Goal: Transaction & Acquisition: Purchase product/service

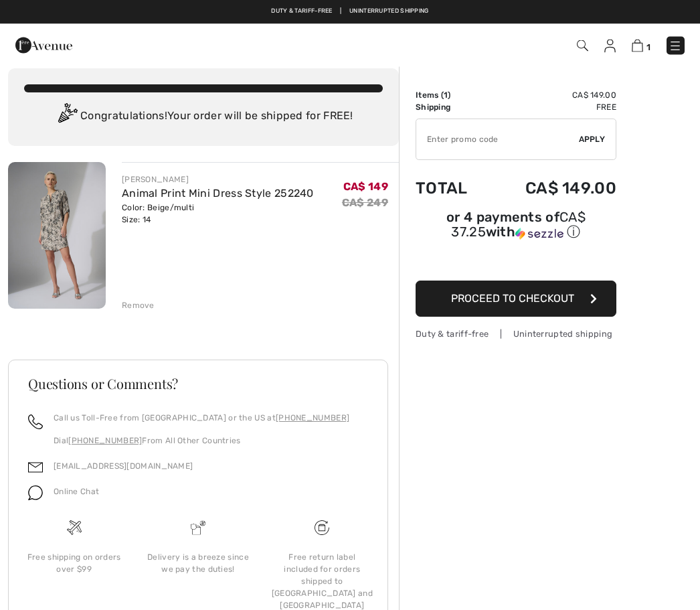
scroll to position [13, 0]
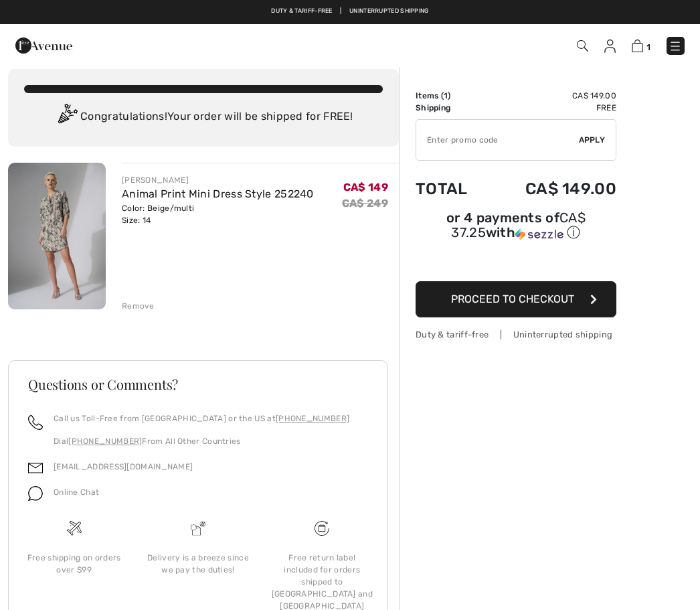
click at [143, 315] on div "JOSEPH RIBKOFF Animal Print Mini Dress Style 252240 Color: Beige/multi Size: 14…" at bounding box center [203, 421] width 391 height 516
click at [144, 309] on div "Remove" at bounding box center [138, 306] width 33 height 12
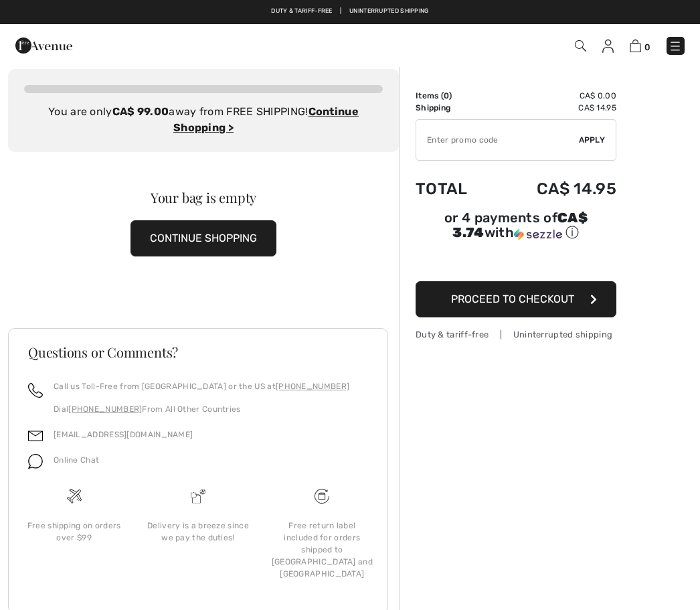
scroll to position [1, 0]
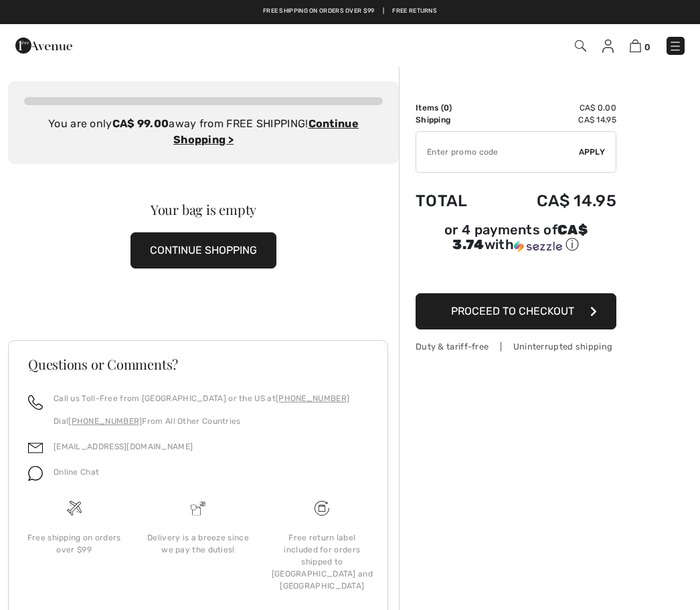
click at [226, 260] on button "CONTINUE SHOPPING" at bounding box center [204, 250] width 146 height 36
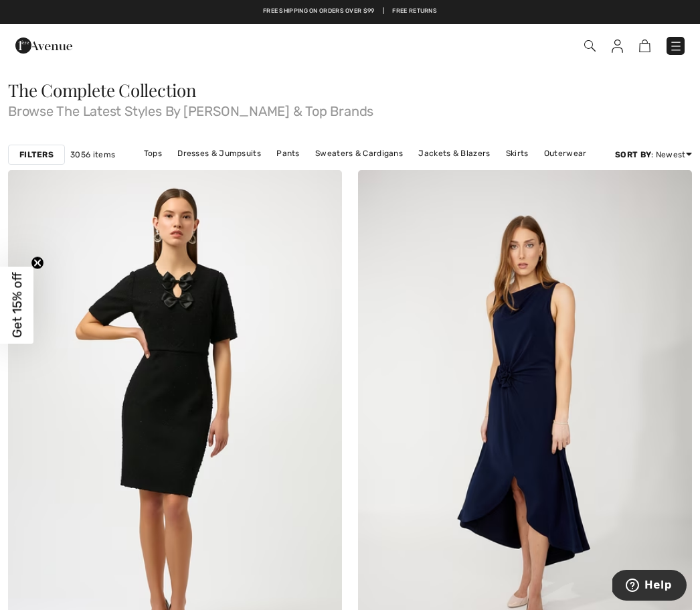
click at [681, 49] on img at bounding box center [676, 46] width 13 height 13
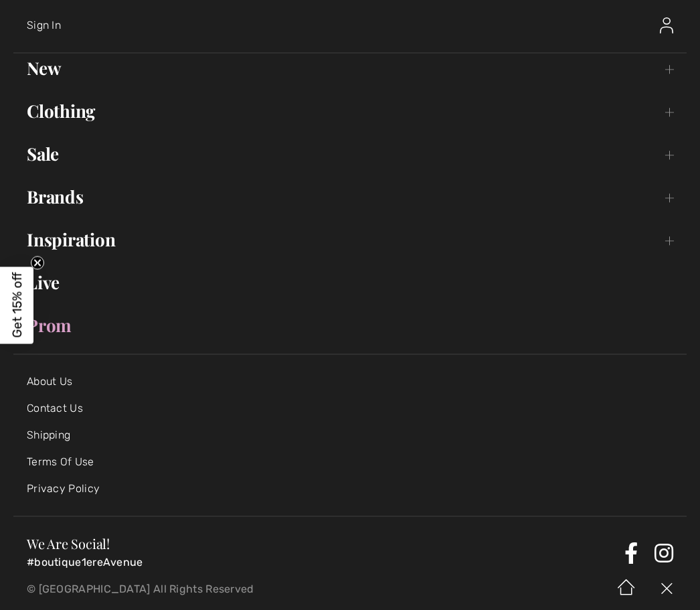
scroll to position [64, 0]
click at [56, 155] on link "Sale Toggle submenu" at bounding box center [350, 152] width 674 height 29
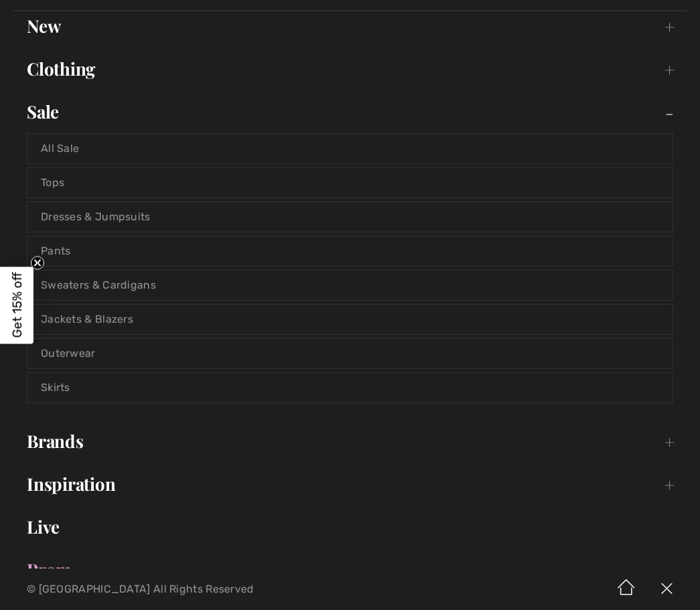
scroll to position [109, 0]
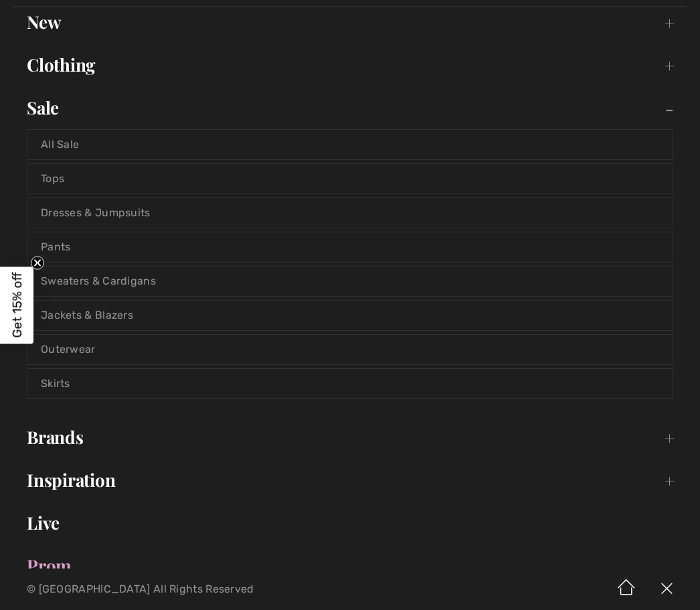
click at [80, 136] on link "All Sale" at bounding box center [349, 144] width 645 height 29
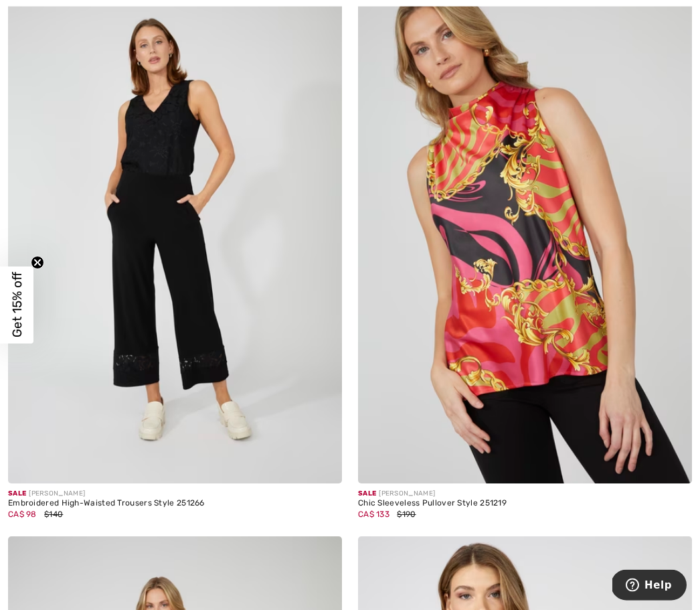
scroll to position [4770, 0]
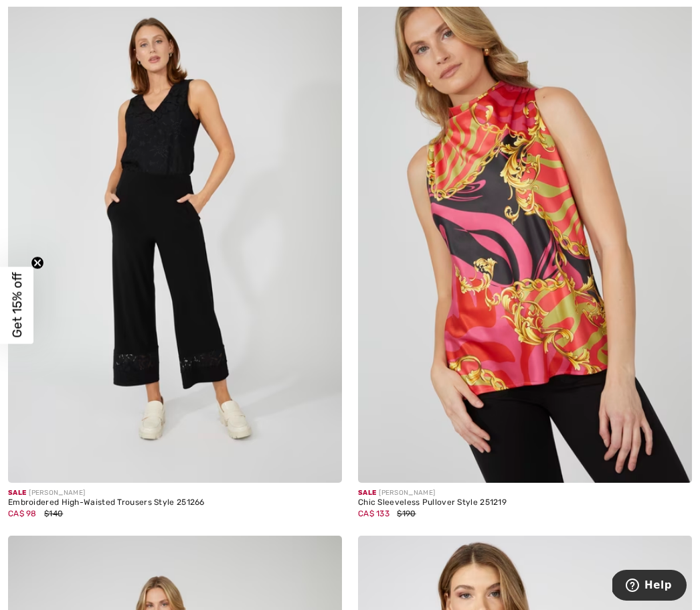
click at [214, 337] on img at bounding box center [175, 231] width 334 height 501
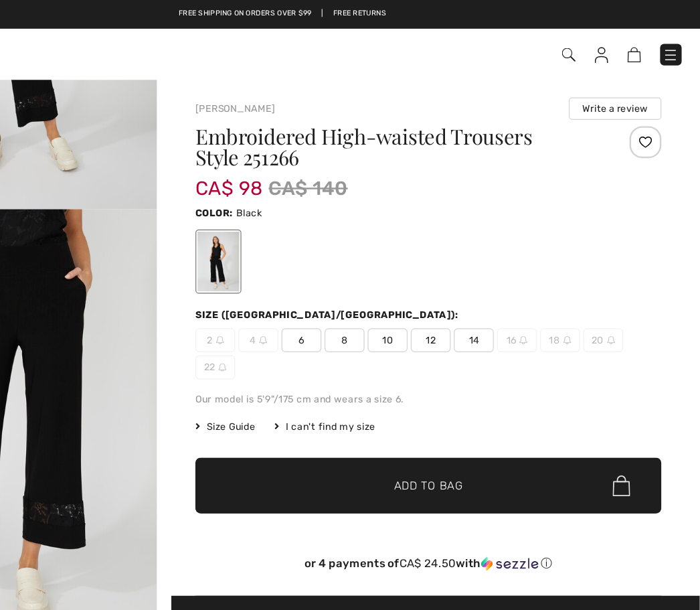
click at [669, 40] on img at bounding box center [675, 46] width 13 height 13
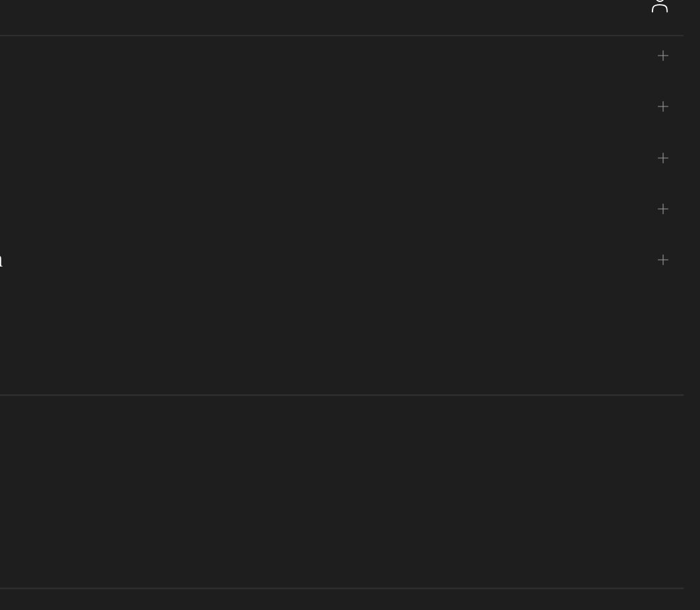
scroll to position [80, 0]
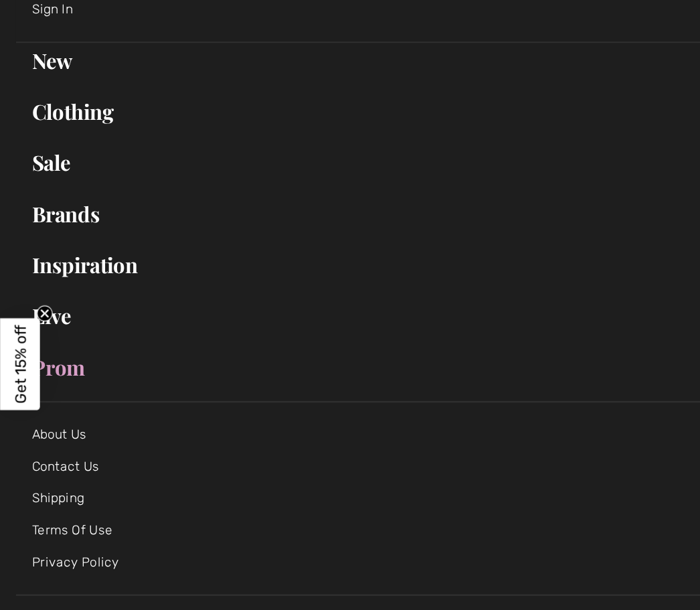
click at [58, 141] on link "Sale Toggle submenu" at bounding box center [350, 136] width 674 height 29
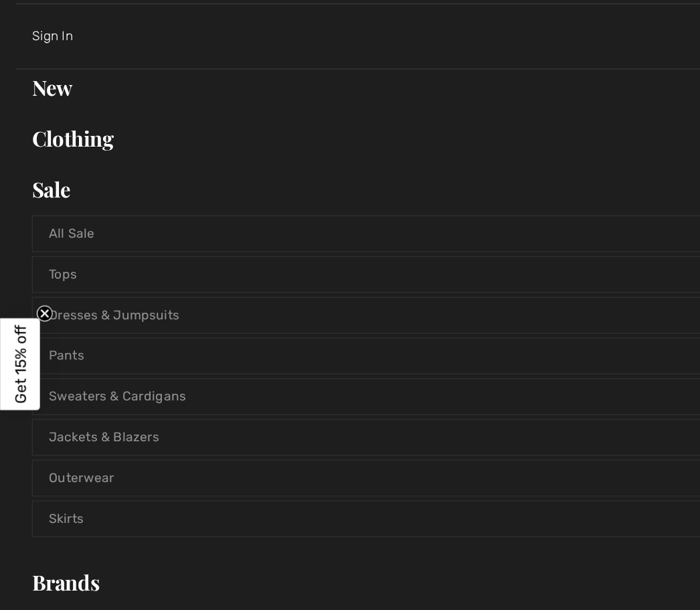
scroll to position [56, 0]
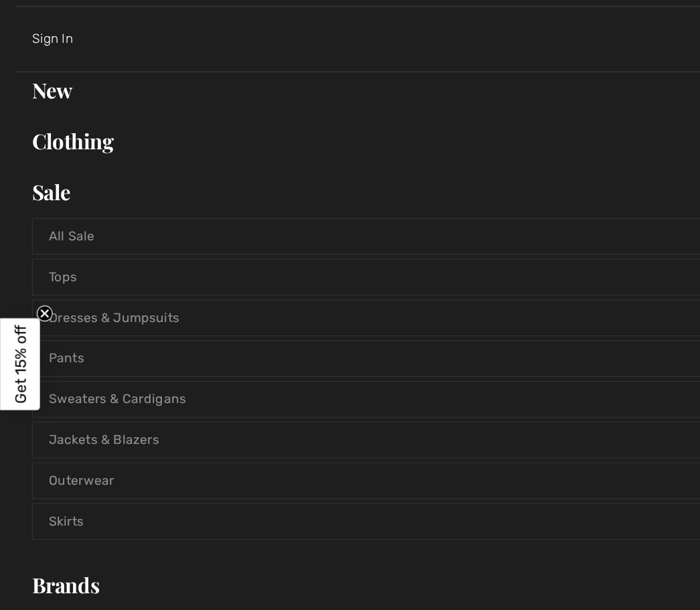
click at [73, 198] on link "All Sale" at bounding box center [349, 197] width 645 height 29
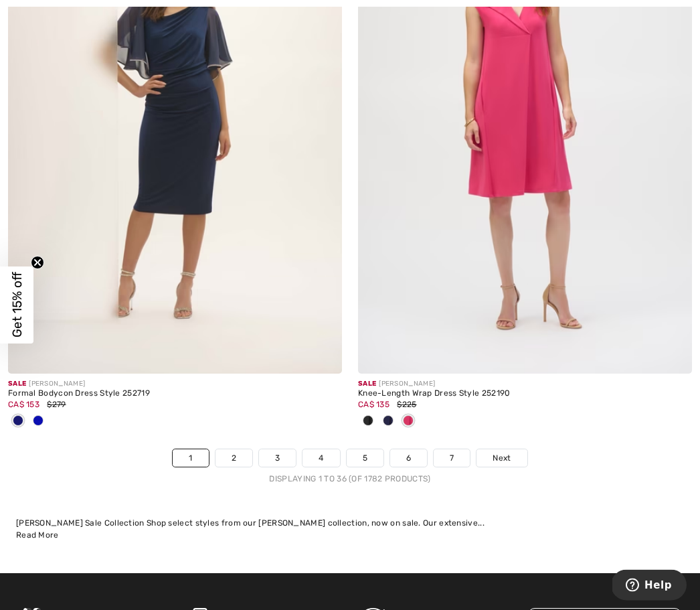
scroll to position [10102, 0]
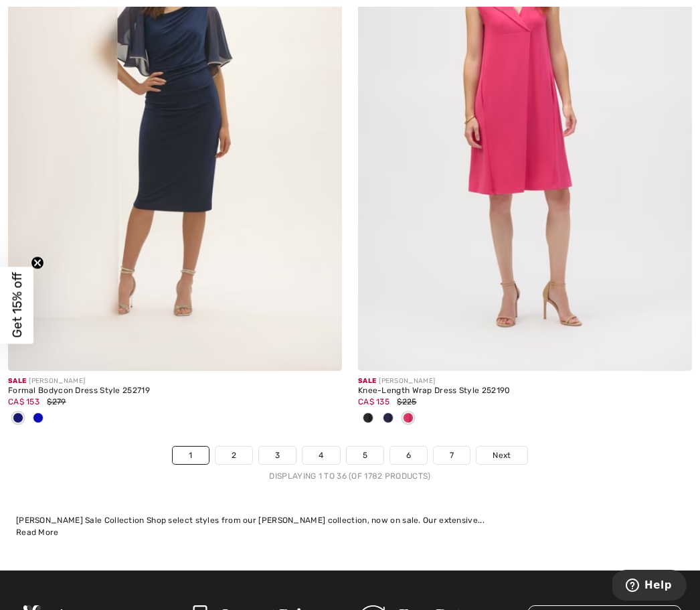
click at [242, 448] on link "2" at bounding box center [234, 455] width 37 height 17
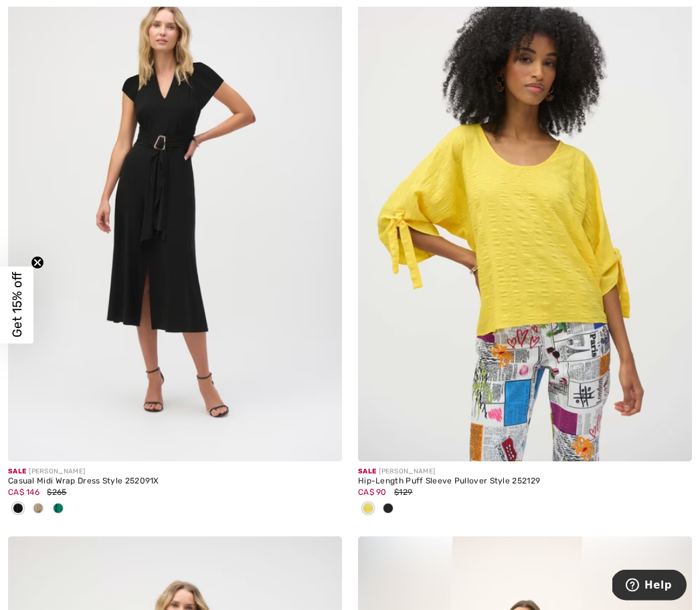
scroll to position [1379, 0]
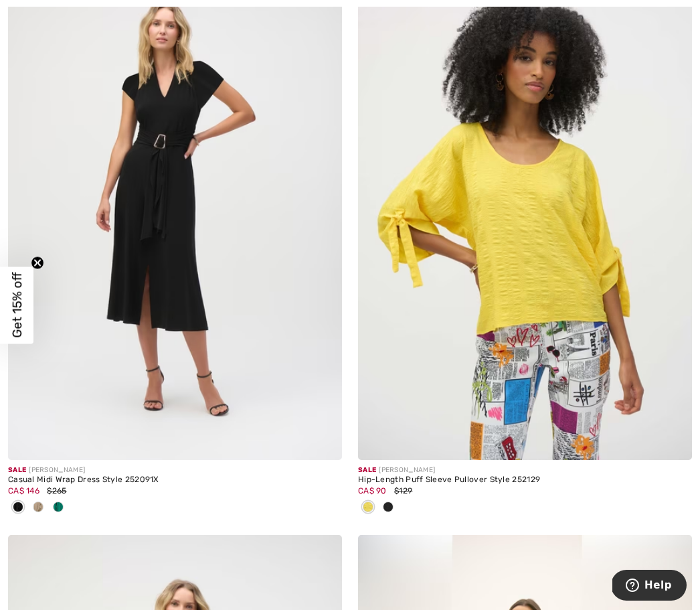
click at [626, 522] on div "Sale JOSEPH RIBKOFF Hip-Length Puff Sleeve Pullover Style 252129 CA$ 90 $129" at bounding box center [525, 497] width 334 height 75
click at [661, 506] on div at bounding box center [525, 508] width 334 height 22
click at [390, 509] on span at bounding box center [388, 506] width 11 height 11
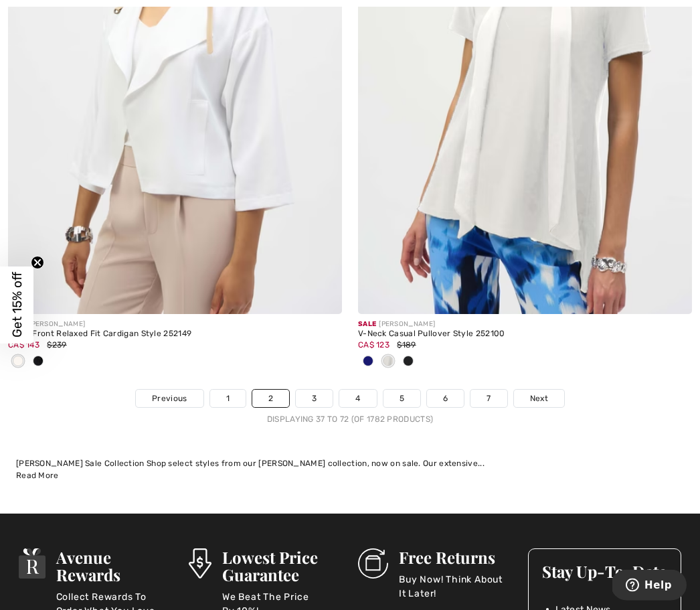
scroll to position [10401, 0]
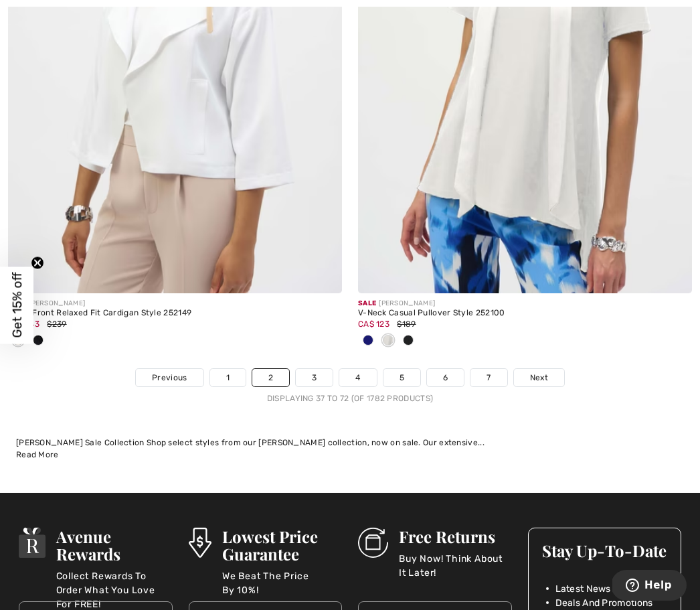
click at [545, 372] on span "Next" at bounding box center [539, 378] width 18 height 12
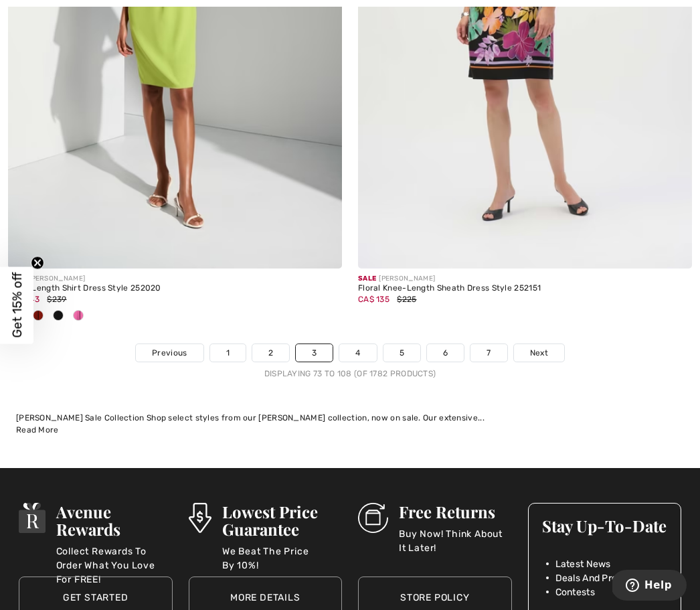
scroll to position [10338, 0]
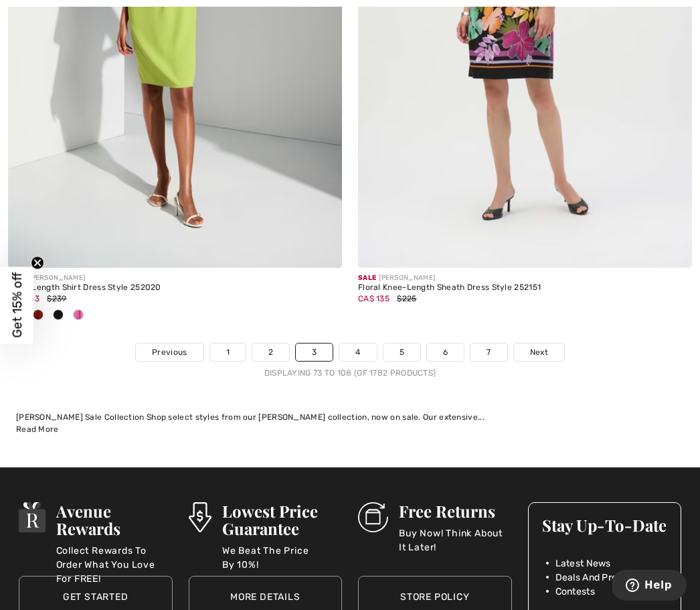
click at [540, 348] on span "Next" at bounding box center [539, 352] width 18 height 12
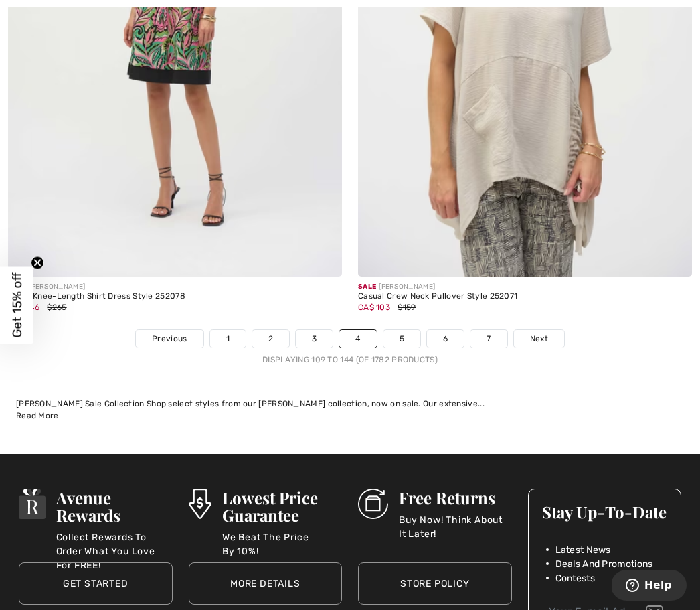
scroll to position [10200, 0]
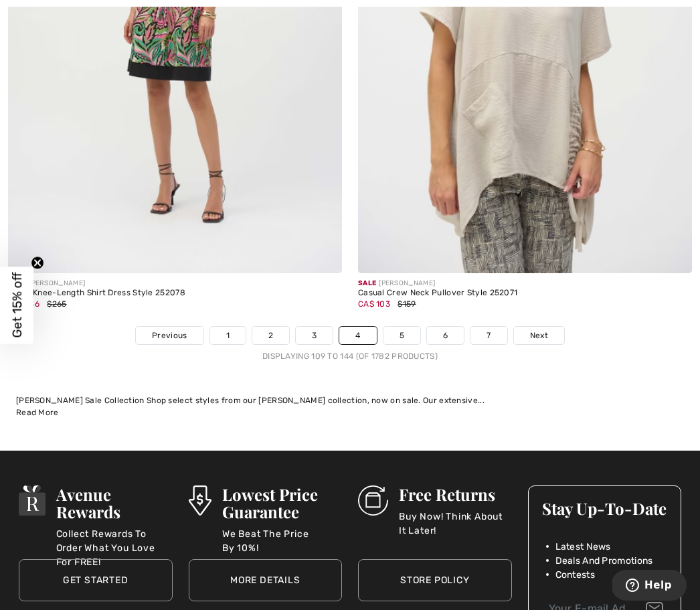
click at [405, 334] on link "5" at bounding box center [402, 335] width 37 height 17
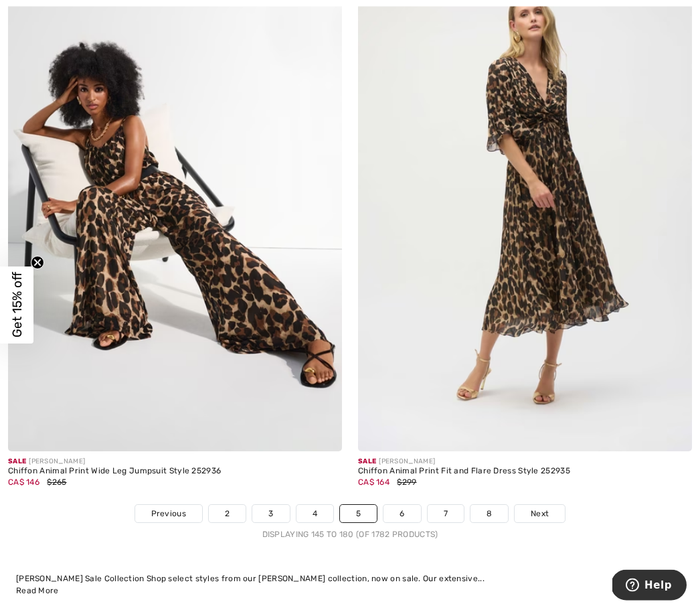
scroll to position [10022, 0]
click at [404, 505] on link "6" at bounding box center [402, 513] width 37 height 17
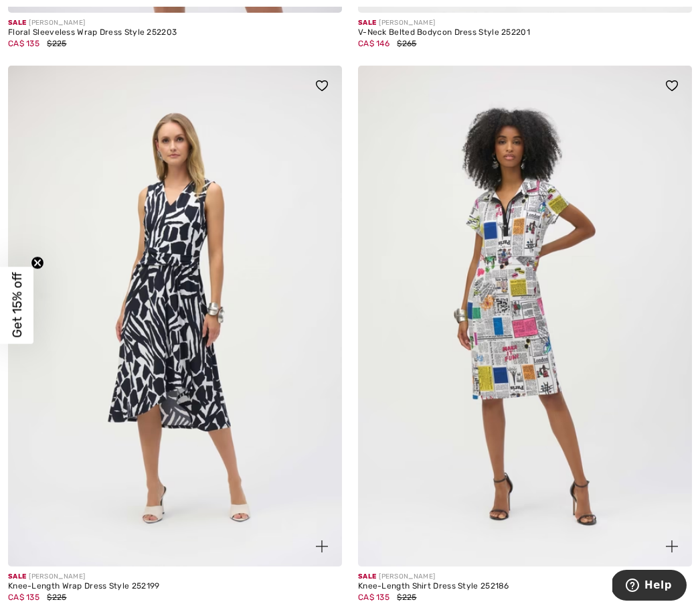
scroll to position [5790, 0]
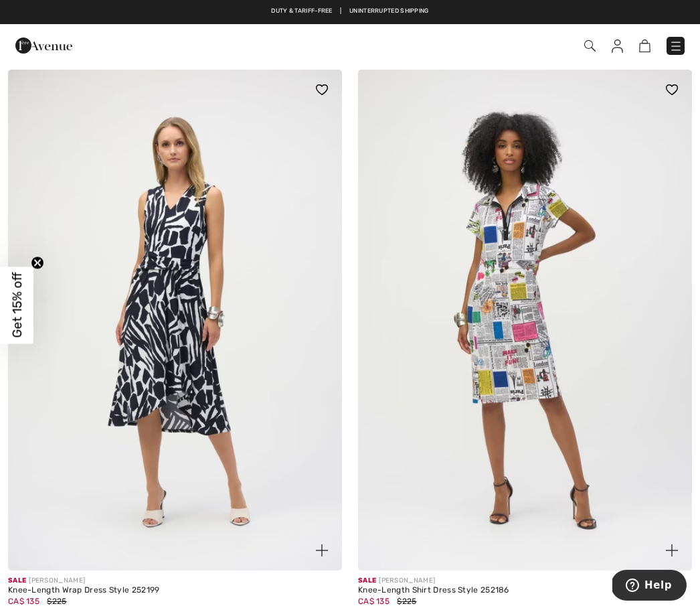
click at [201, 362] on img at bounding box center [175, 320] width 334 height 501
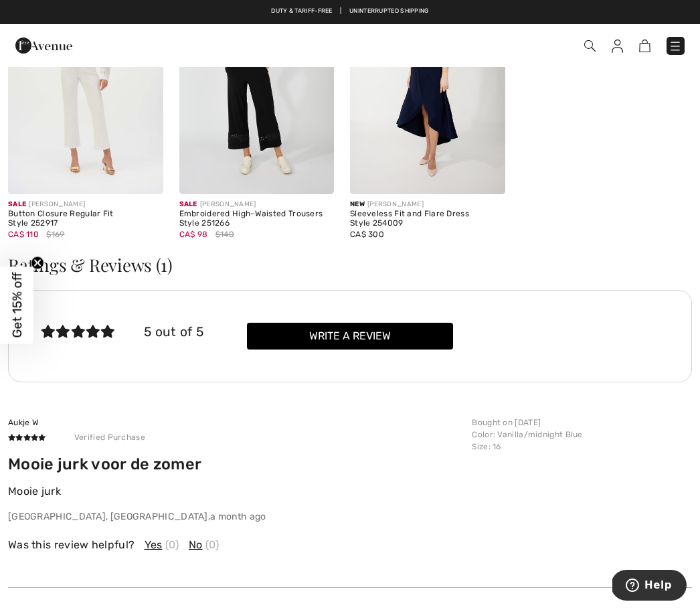
scroll to position [1679, 0]
